Goal: Use online tool/utility: Utilize a website feature to perform a specific function

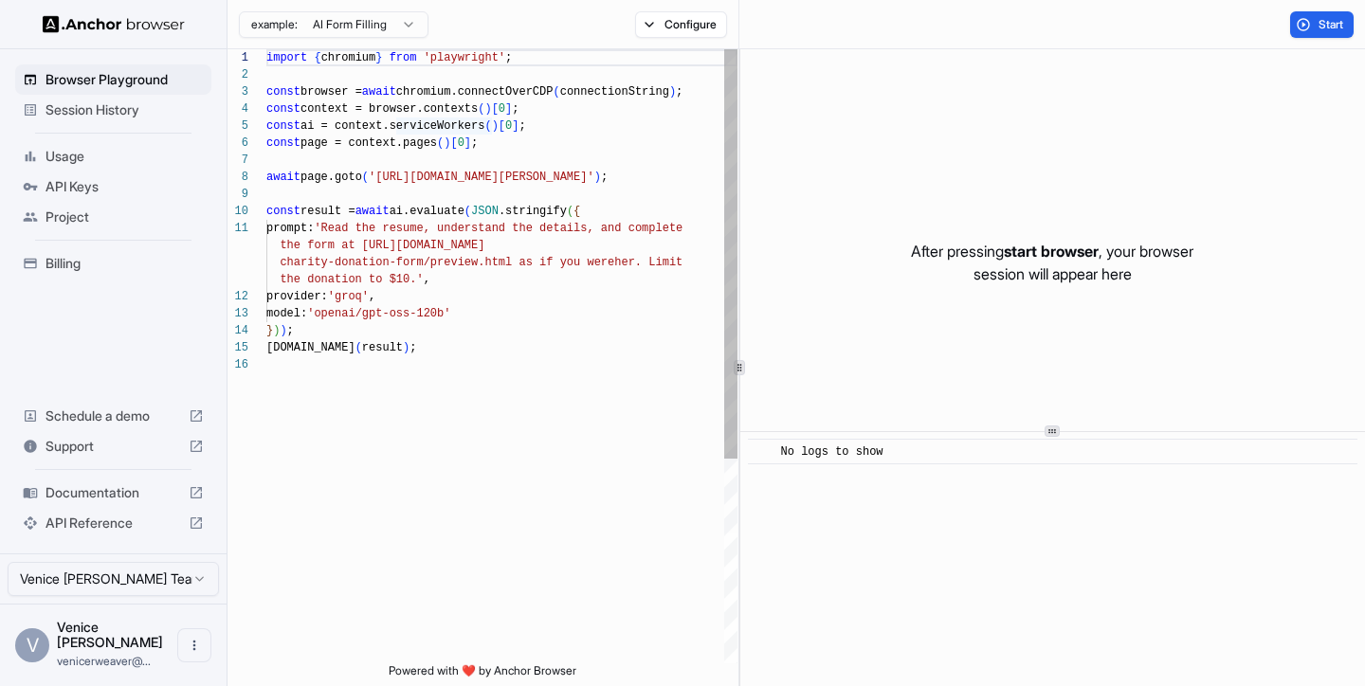
scroll to position [85, 0]
click at [492, 145] on div "[DOMAIN_NAME] ( result ) ; } ) ) ; provider: 'groq' , model: 'openai/gpt-oss-12…" at bounding box center [501, 509] width 471 height 921
click at [646, 526] on div "[DOMAIN_NAME] ( result ) ; } ) ) ; provider: 'groq' , model: 'openai/gpt-oss-12…" at bounding box center [501, 509] width 471 height 921
type textarea "**********"
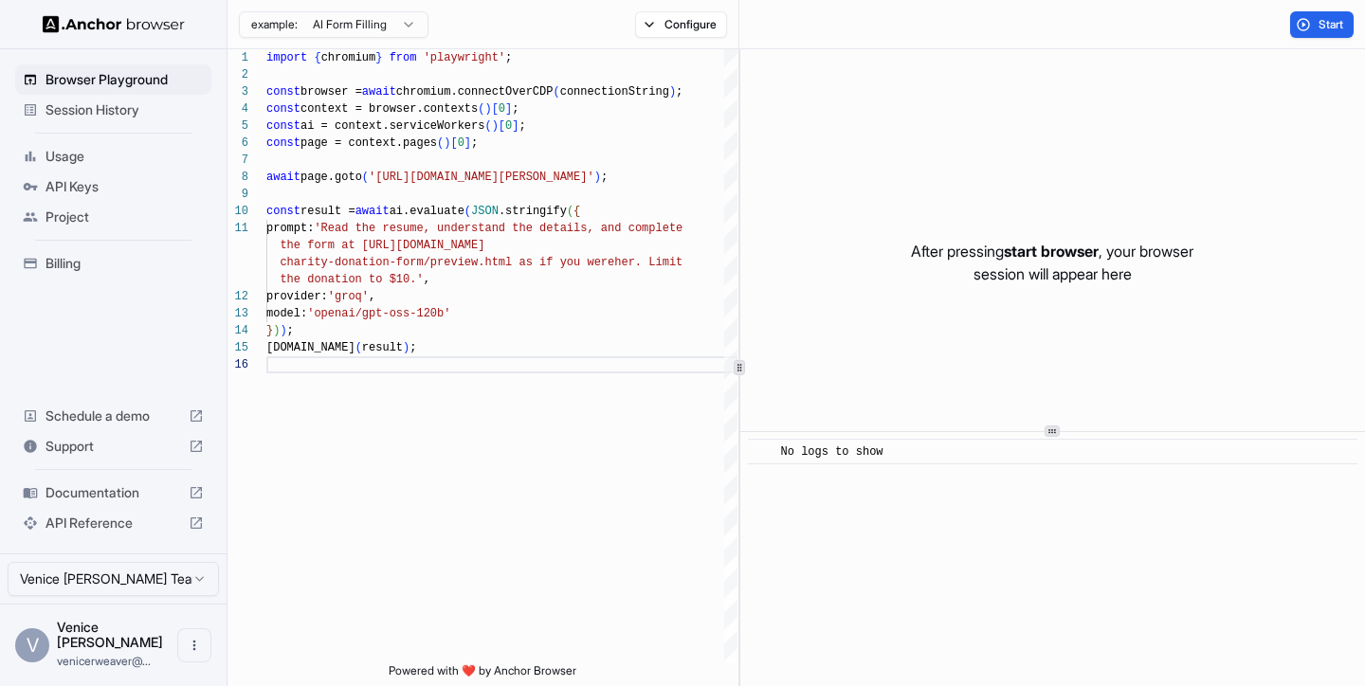
click at [1009, 502] on div "​ No logs to show" at bounding box center [1052, 559] width 625 height 254
click at [950, 333] on div "After pressing start browser , your browser session will appear here" at bounding box center [1052, 262] width 625 height 427
click at [1335, 27] on span "Start" at bounding box center [1332, 24] width 27 height 15
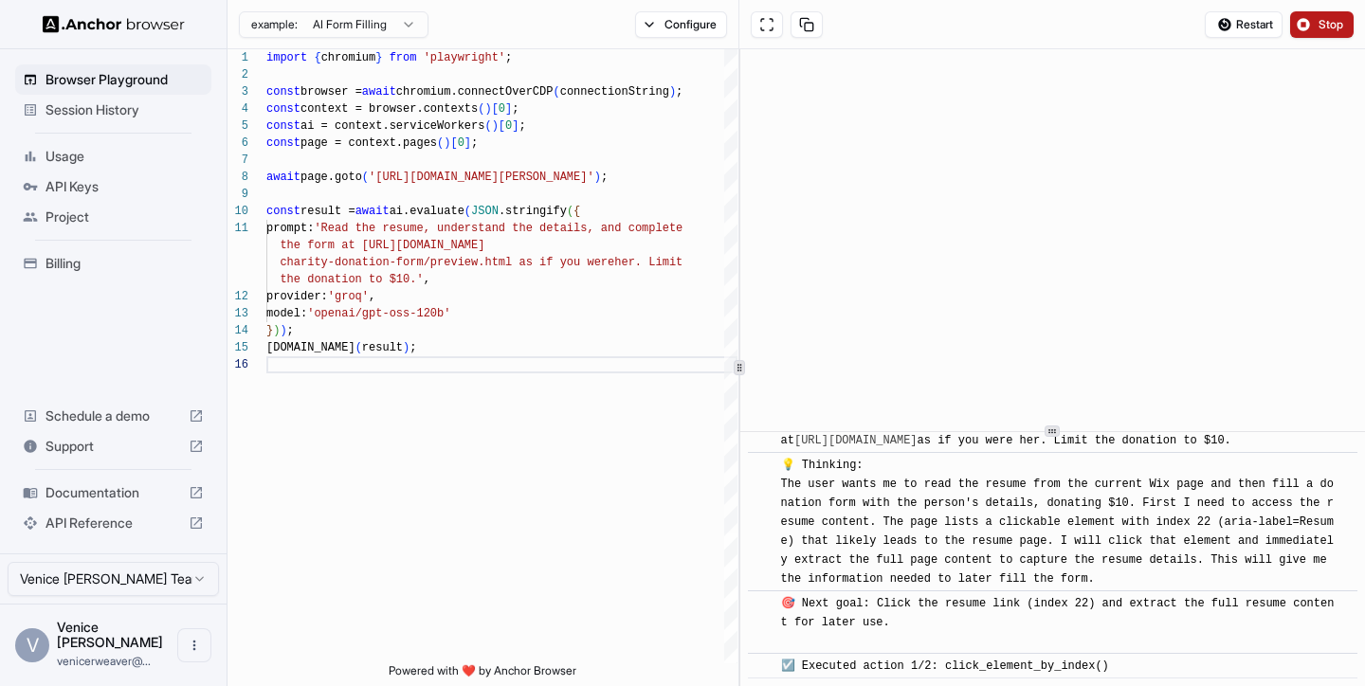
scroll to position [98, 0]
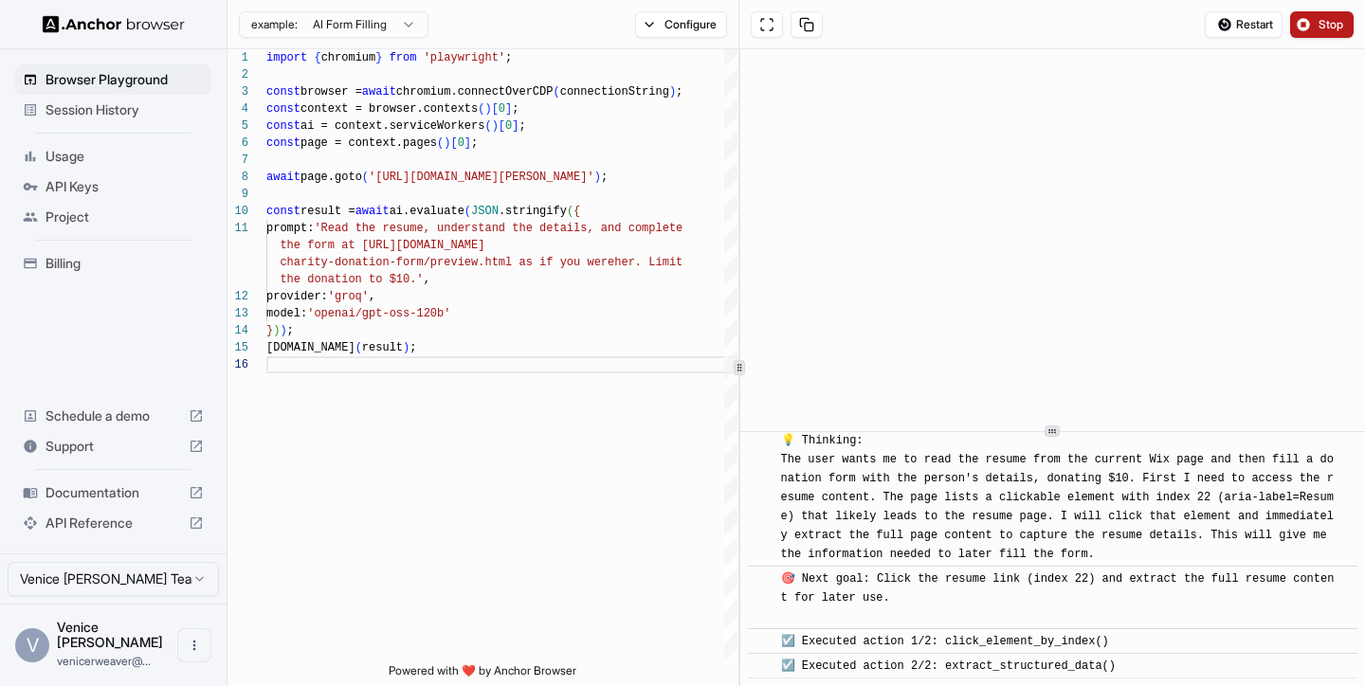
drag, startPoint x: 921, startPoint y: 488, endPoint x: 941, endPoint y: 488, distance: 19.9
click at [937, 488] on div "💡 Thinking: The user wants me to read the resume from the current Wix page and …" at bounding box center [1058, 497] width 555 height 133
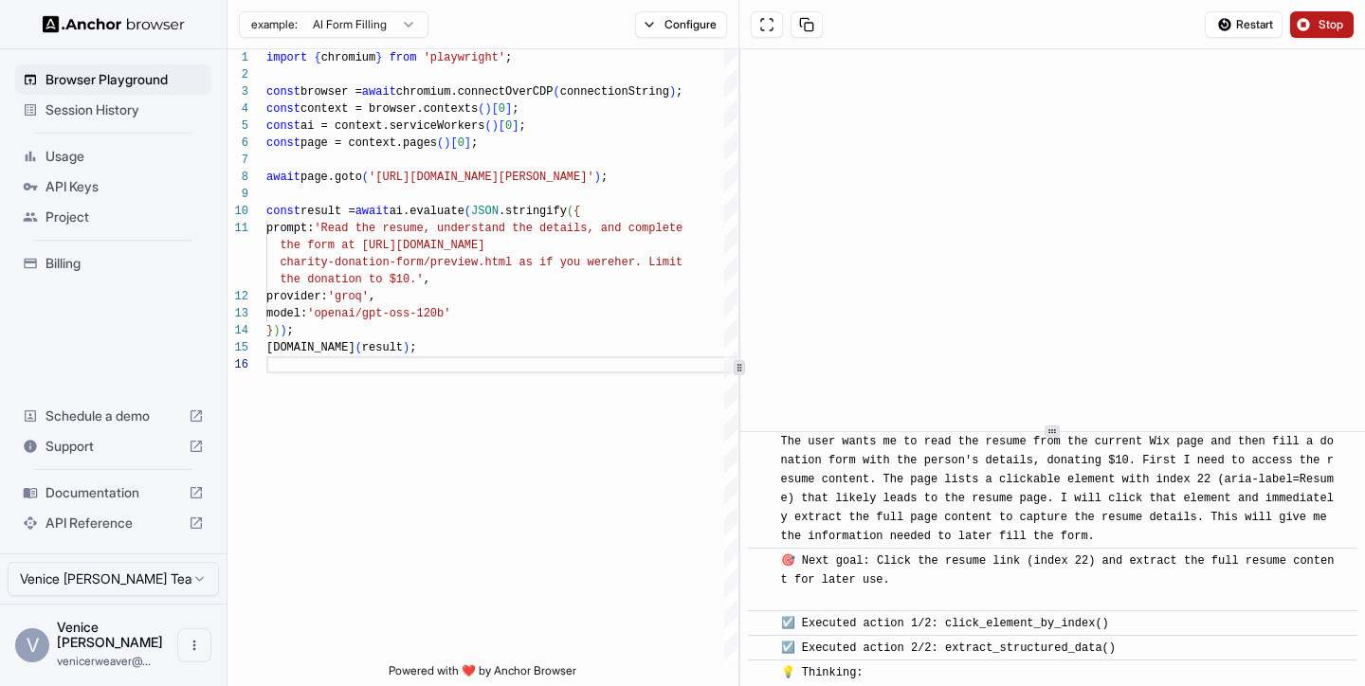
click at [932, 475] on div "​ [INFO] Started Execution ​ 🚀 Starting task: Read the resume, understand the d…" at bounding box center [1053, 623] width 610 height 564
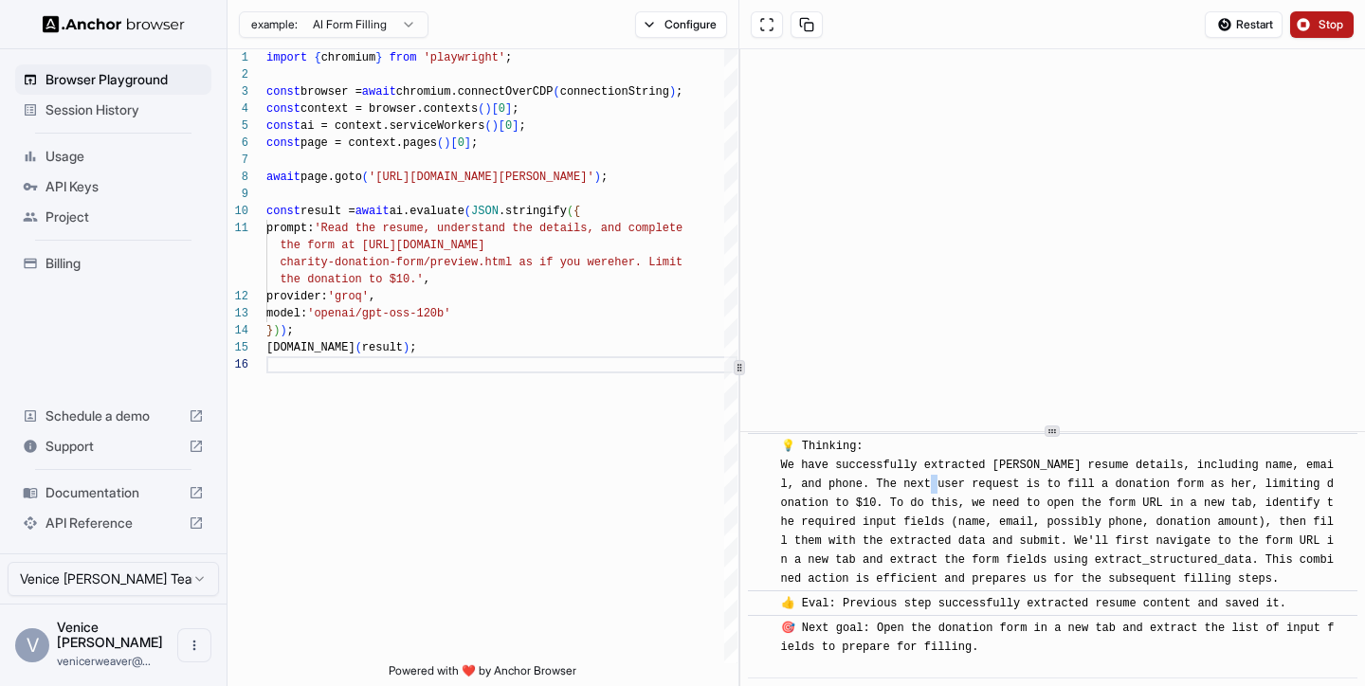
click at [932, 475] on div "💡 Thinking: We have successfully extracted [PERSON_NAME] resume details, includ…" at bounding box center [1058, 513] width 555 height 152
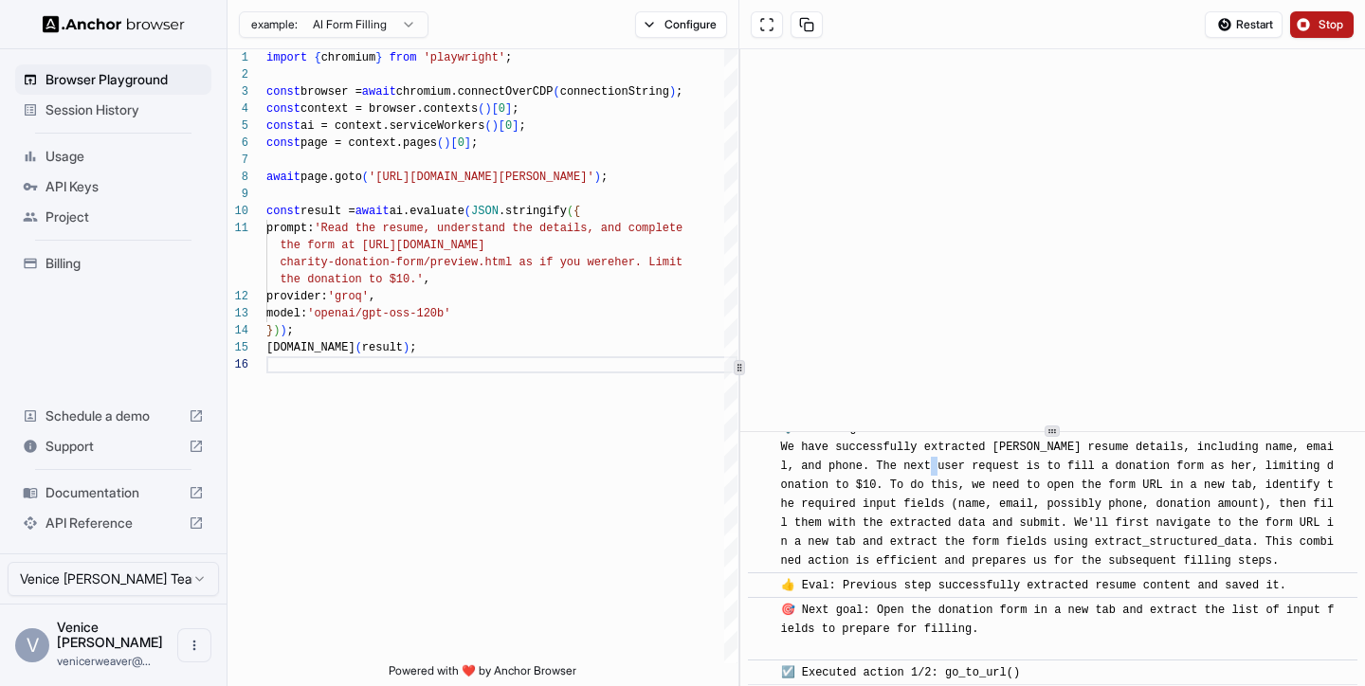
scroll to position [367, 0]
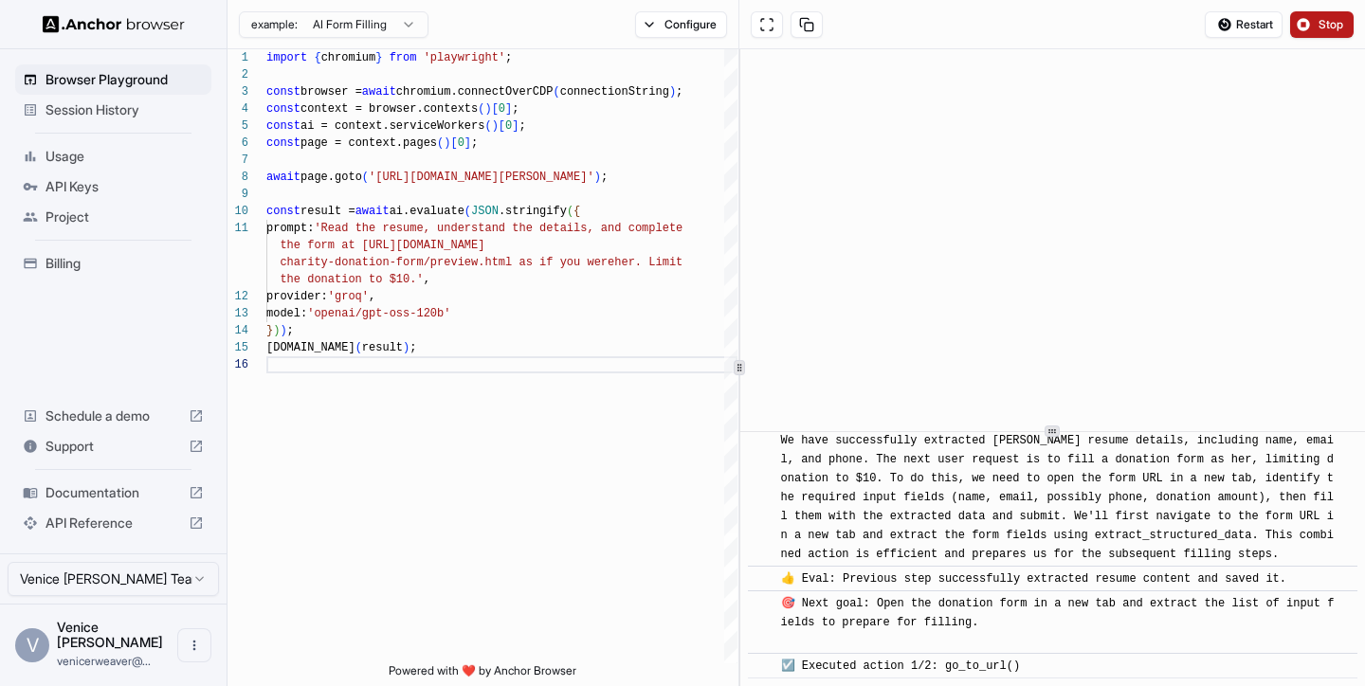
click at [924, 481] on span "💡 Thinking: We have successfully extracted [PERSON_NAME] resume details, includ…" at bounding box center [1057, 488] width 553 height 146
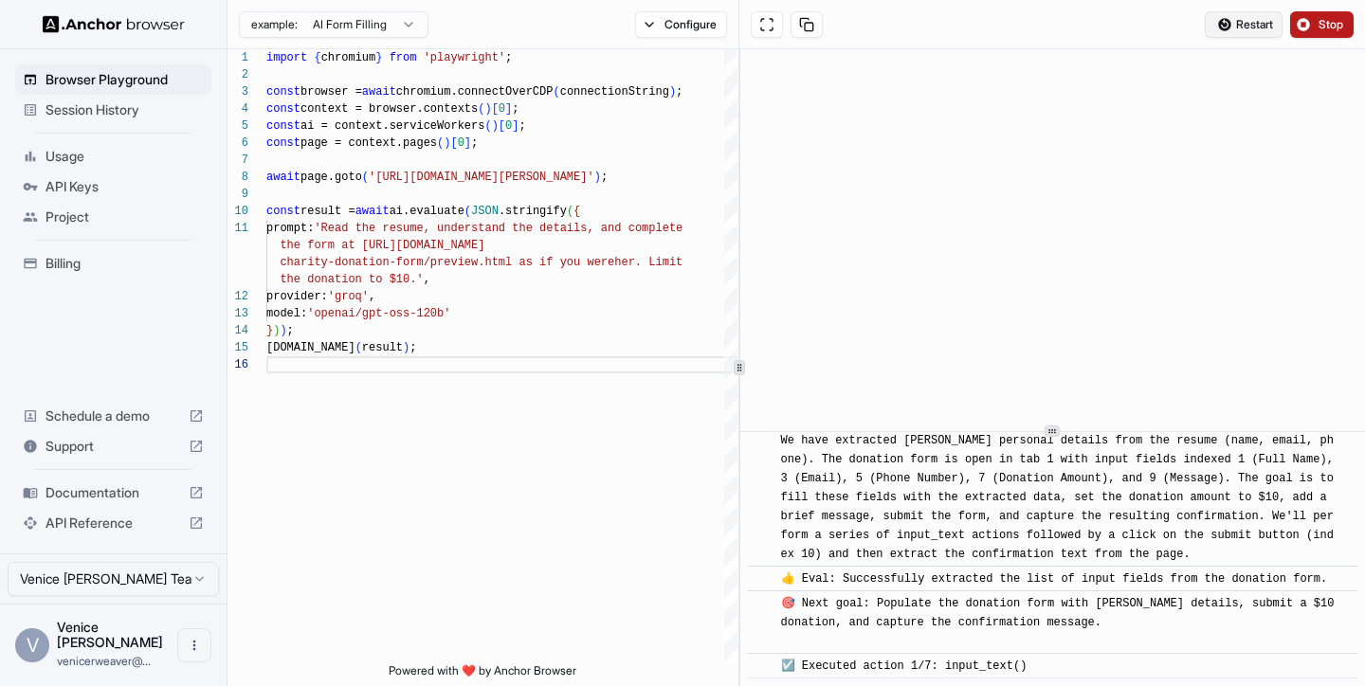
scroll to position [2676, 0]
click at [1229, 14] on button "Restart" at bounding box center [1244, 24] width 78 height 27
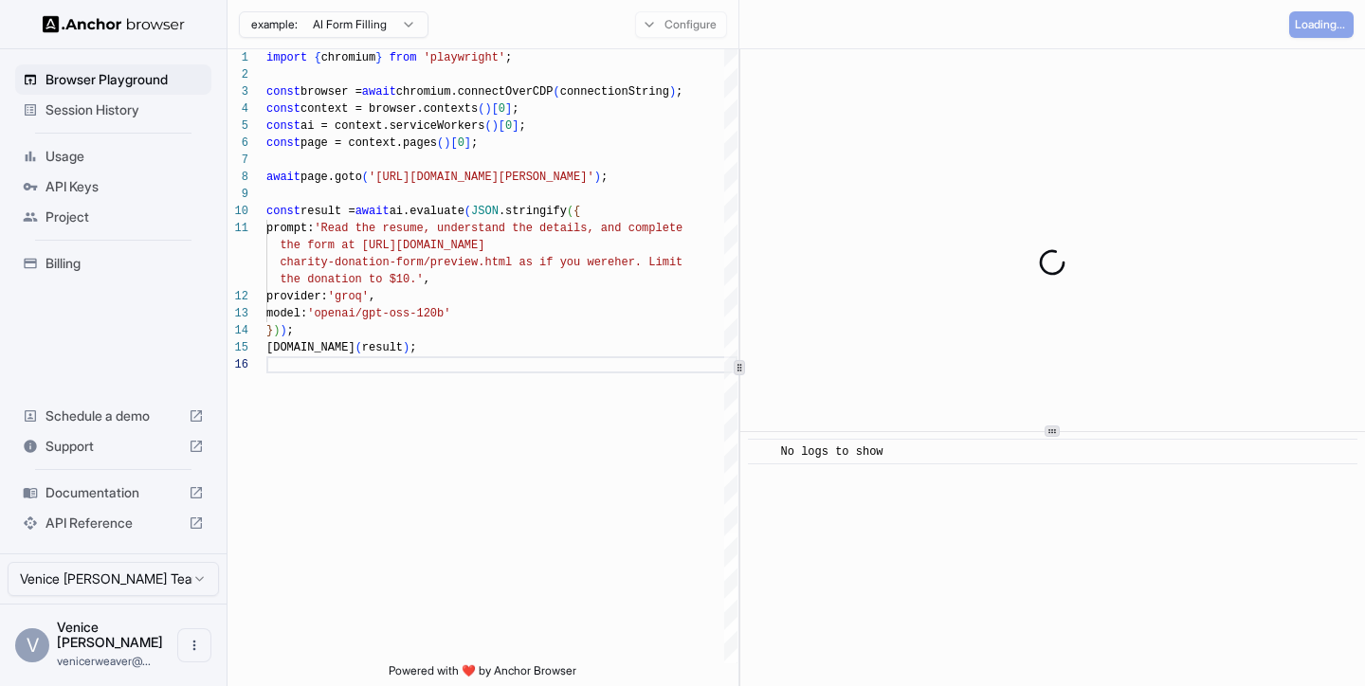
scroll to position [0, 0]
click at [1309, 33] on button "Stop" at bounding box center [1322, 24] width 64 height 27
